Goal: Share content

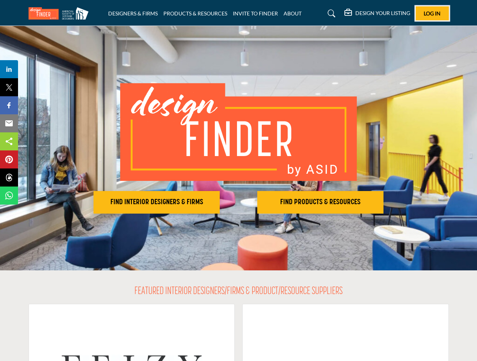
click at [433, 13] on span "Log In" at bounding box center [432, 13] width 17 height 6
click at [157, 202] on h2 "FIND INTERIOR DESIGNERS & FIRMS" at bounding box center [157, 202] width 122 height 9
click at [321, 202] on h2 "FIND PRODUCTS & RESOURCES" at bounding box center [321, 202] width 122 height 9
click at [9, 69] on span "Share" at bounding box center [12, 69] width 21 height 9
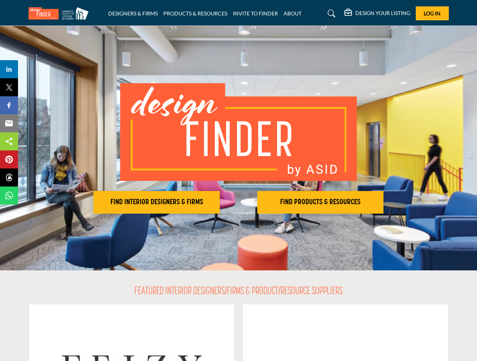
click at [9, 87] on span "Tweet" at bounding box center [12, 87] width 21 height 9
click at [9, 105] on span "Share" at bounding box center [12, 105] width 21 height 9
click at [9, 123] on span "Email" at bounding box center [12, 123] width 21 height 9
click at [9, 141] on span "Share" at bounding box center [12, 141] width 21 height 9
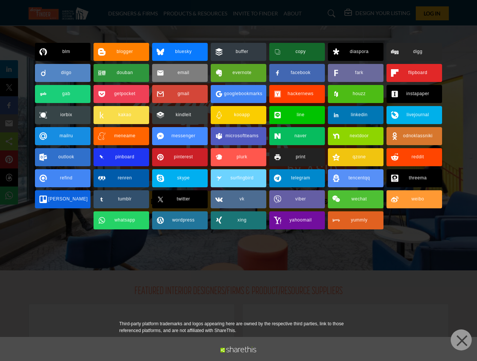
click at [9, 159] on span "Pin" at bounding box center [9, 159] width 14 height 9
